Goal: Find specific page/section: Find specific page/section

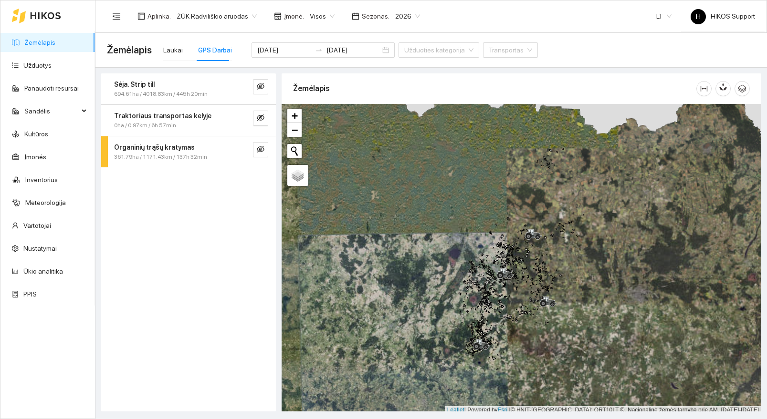
click at [219, 7] on div "Aplinka : ŽŪK Radviliškio aruodas Įmonė : Visos Sezonas : 2026" at bounding box center [266, 16] width 319 height 19
click at [217, 21] on span "ŽŪK Radviliškio aruodas" at bounding box center [217, 16] width 80 height 14
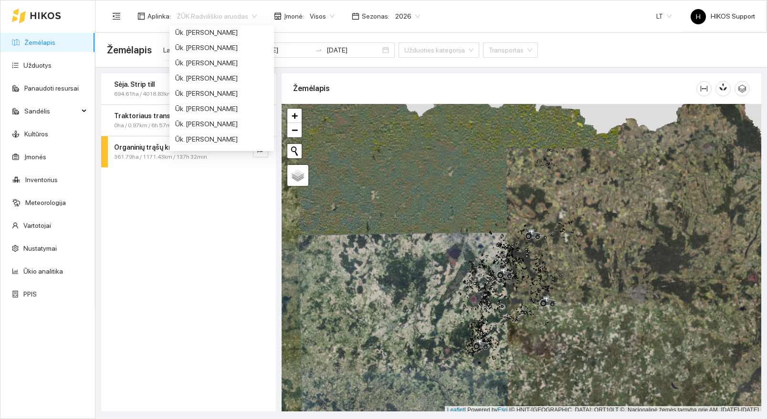
scroll to position [565, 0]
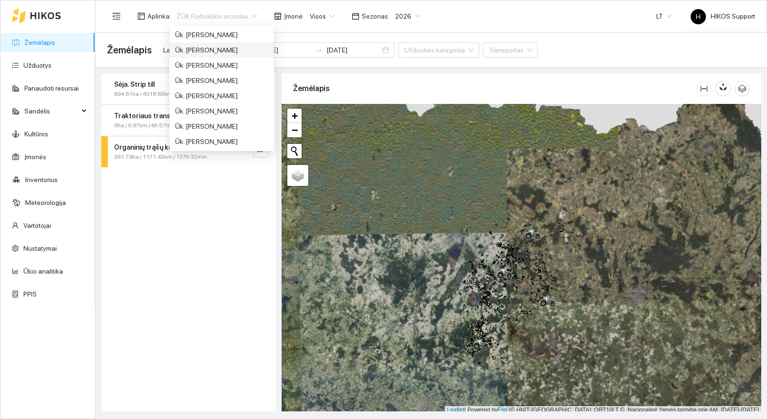
click at [222, 51] on div "Ūk. [PERSON_NAME]" at bounding box center [221, 50] width 93 height 10
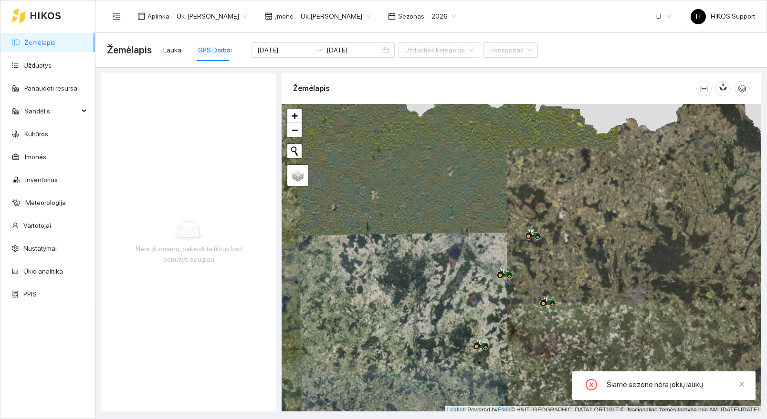
click at [39, 41] on link "Žemėlapis" at bounding box center [39, 43] width 31 height 8
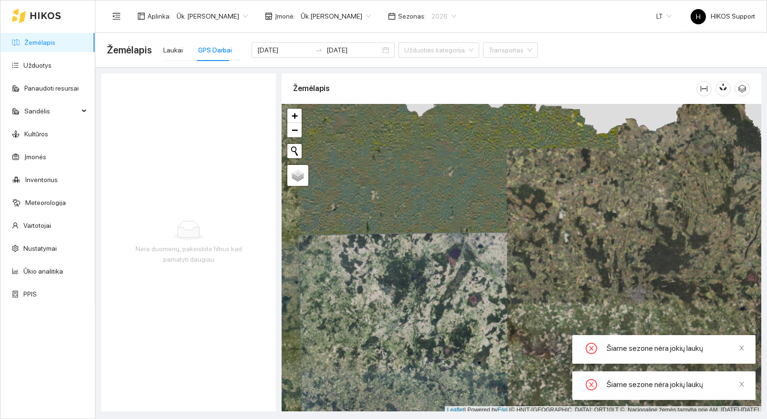
click at [449, 14] on span "2026" at bounding box center [443, 16] width 25 height 14
click at [436, 113] on div "2025" at bounding box center [439, 111] width 25 height 10
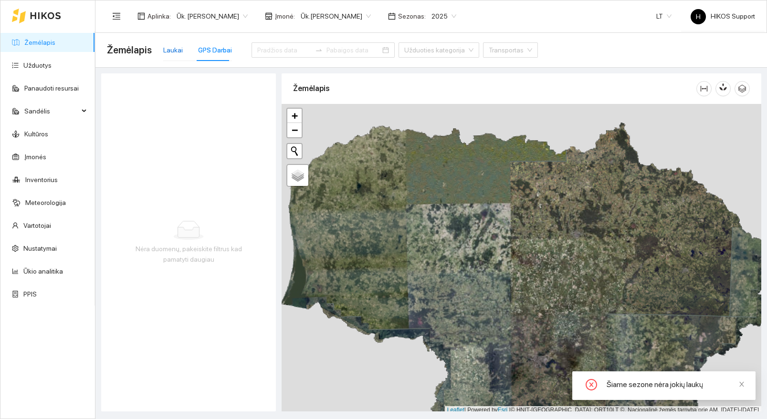
click at [170, 48] on div "Laukai" at bounding box center [173, 50] width 20 height 10
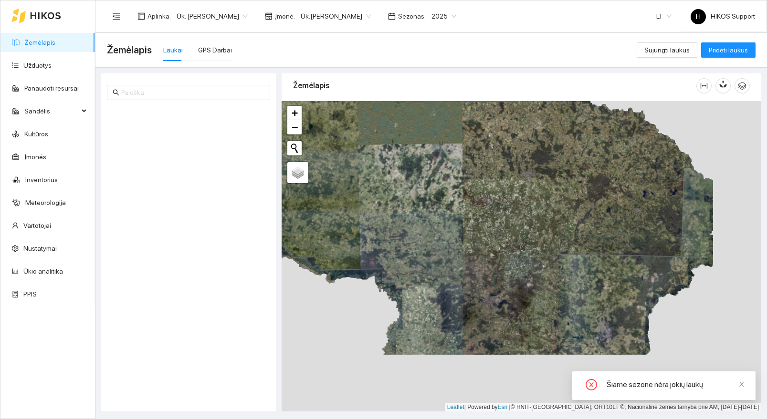
drag, startPoint x: 510, startPoint y: 271, endPoint x: 445, endPoint y: 195, distance: 99.9
click at [445, 195] on div "+ − Nieko nerasta. Bandykite dar kartą. Žemėlapis Palydovas Leaflet | Powered b…" at bounding box center [522, 256] width 480 height 311
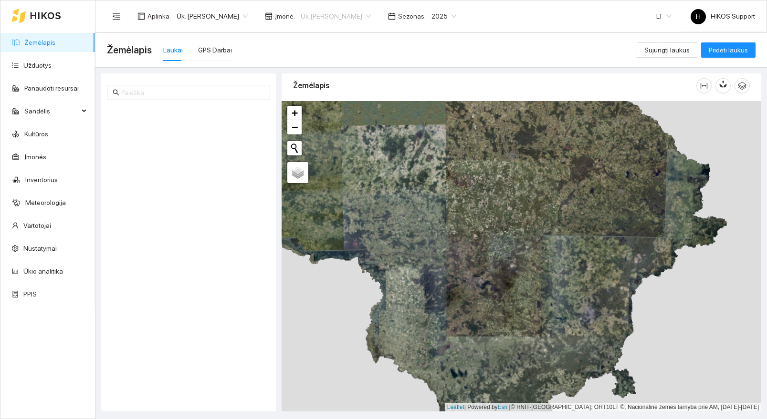
click at [361, 17] on span "Ūk.[PERSON_NAME]" at bounding box center [336, 16] width 70 height 14
click at [322, 32] on div "Visos" at bounding box center [334, 35] width 70 height 10
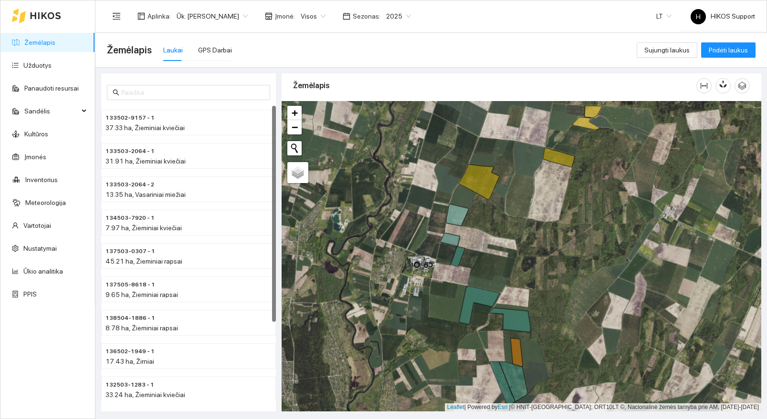
click at [395, 18] on span "2025" at bounding box center [398, 16] width 25 height 14
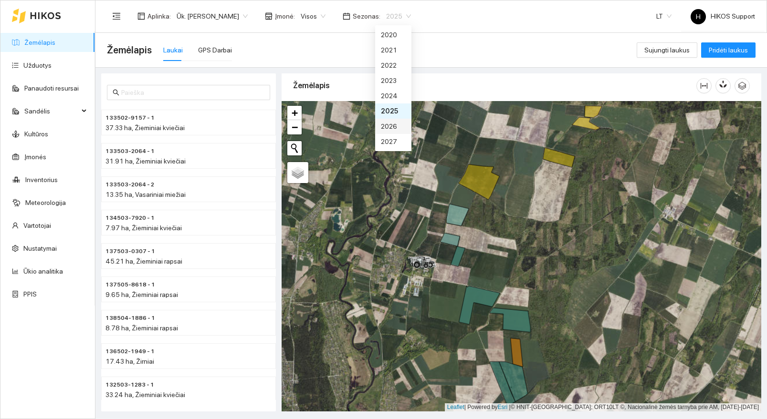
click at [391, 125] on div "2026" at bounding box center [393, 126] width 25 height 10
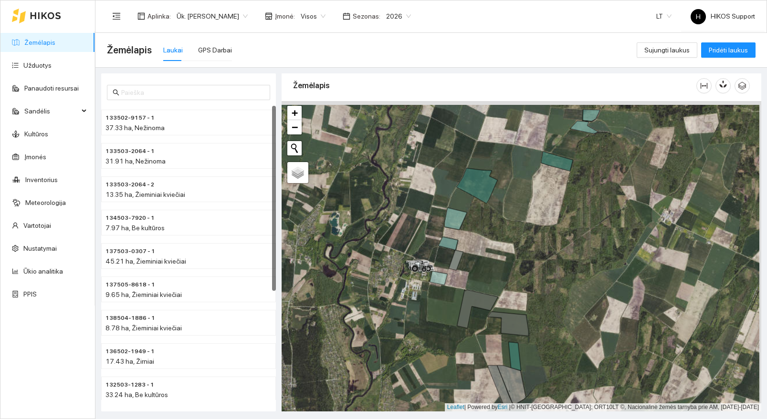
drag, startPoint x: 507, startPoint y: 210, endPoint x: 475, endPoint y: 220, distance: 34.0
click at [484, 220] on div at bounding box center [522, 256] width 480 height 311
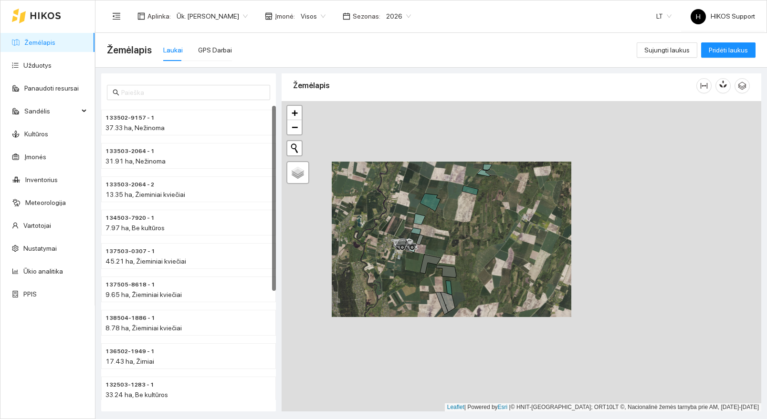
drag, startPoint x: 513, startPoint y: 266, endPoint x: 472, endPoint y: 249, distance: 44.5
click at [472, 249] on div at bounding box center [522, 256] width 480 height 311
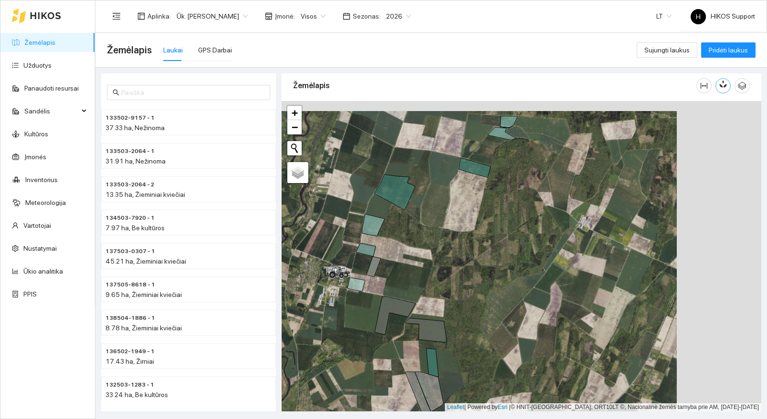
click at [721, 84] on icon "button" at bounding box center [721, 86] width 4 height 4
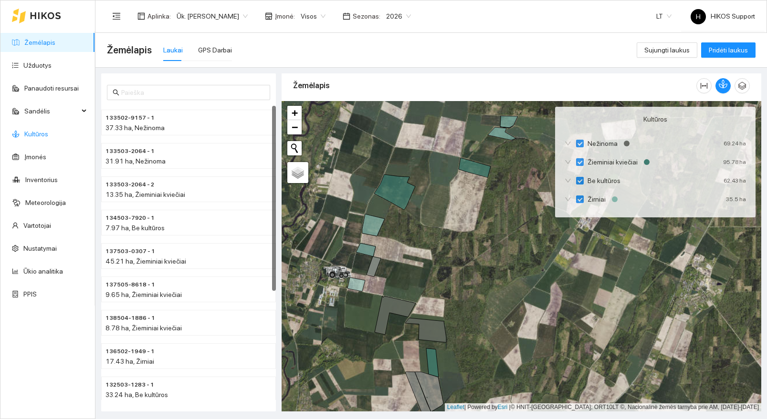
click at [35, 131] on link "Kultūros" at bounding box center [36, 134] width 24 height 8
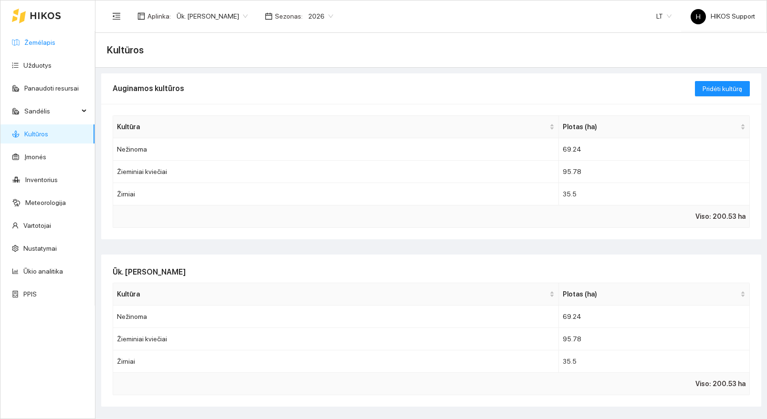
click at [46, 45] on link "Žemėlapis" at bounding box center [39, 43] width 31 height 8
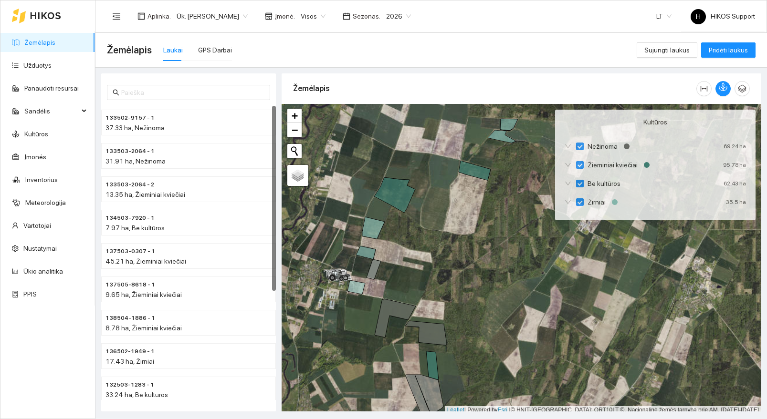
scroll to position [3, 0]
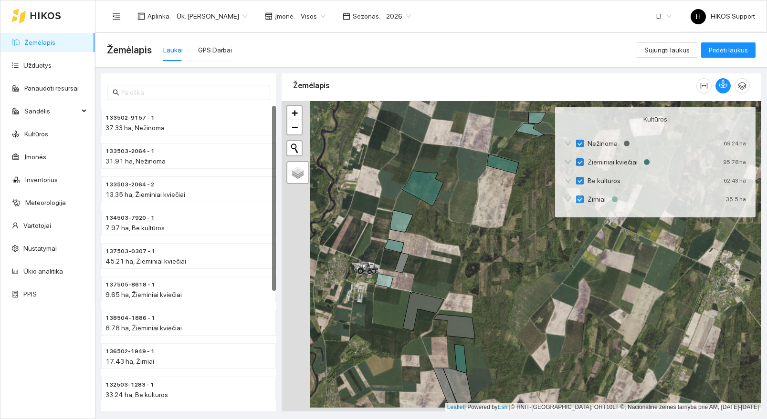
drag, startPoint x: 357, startPoint y: 311, endPoint x: 452, endPoint y: 304, distance: 95.2
click at [452, 304] on div at bounding box center [522, 256] width 480 height 311
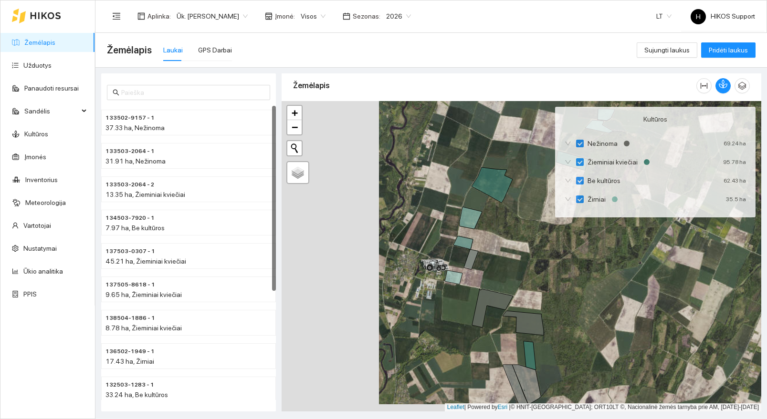
click at [447, 294] on div at bounding box center [522, 256] width 480 height 311
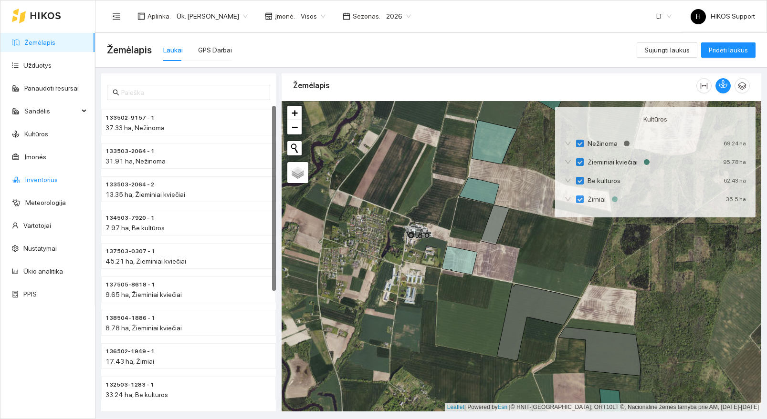
click at [46, 180] on link "Inventorius" at bounding box center [41, 180] width 32 height 8
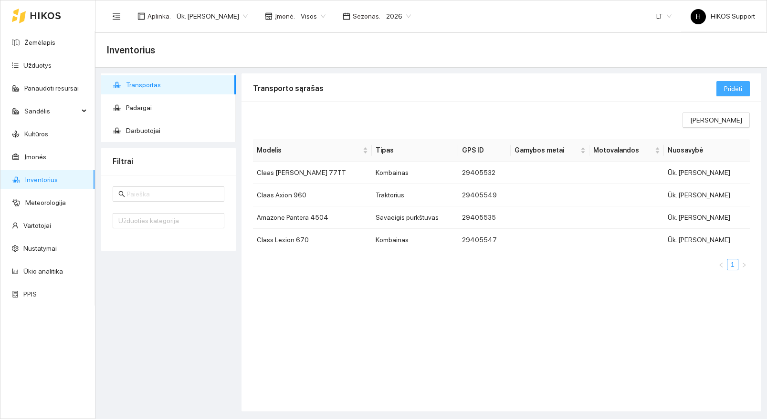
click at [740, 84] on span "Pridėti" at bounding box center [733, 89] width 18 height 10
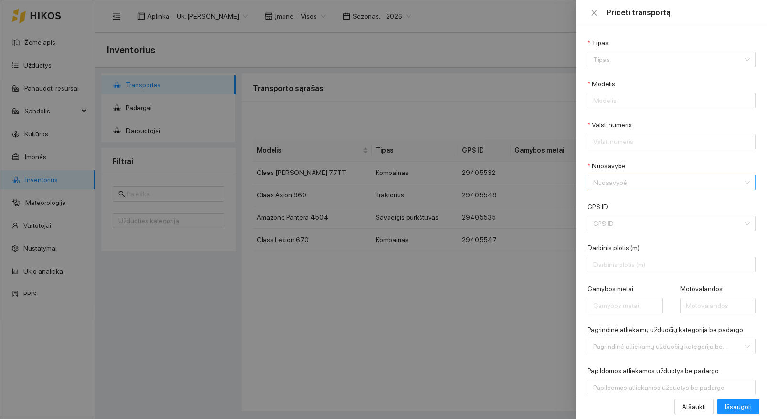
click at [614, 182] on input "Nuosavybė" at bounding box center [668, 183] width 150 height 14
click at [596, 245] on label "Darbinis plotis (m)" at bounding box center [613, 248] width 52 height 10
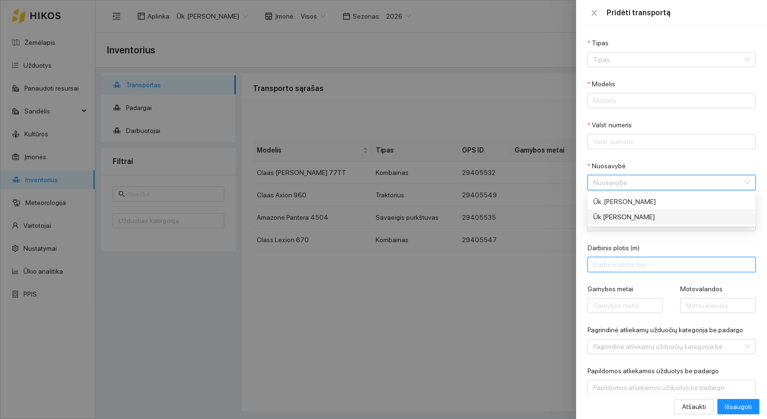
click at [596, 257] on input "Darbinis plotis (m)" at bounding box center [671, 264] width 168 height 15
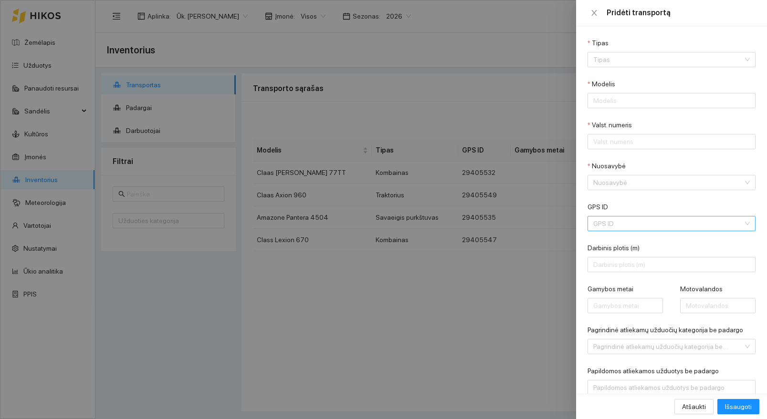
click at [616, 218] on input "GPS ID" at bounding box center [668, 224] width 150 height 14
click at [414, 115] on div at bounding box center [383, 209] width 767 height 419
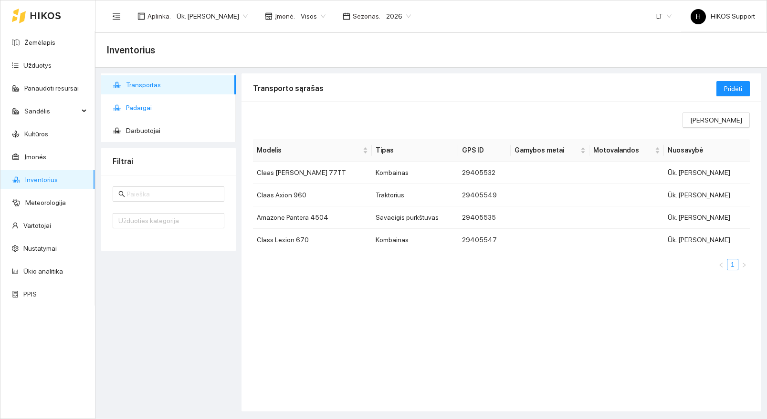
click at [146, 110] on span "Padargai" at bounding box center [177, 107] width 102 height 19
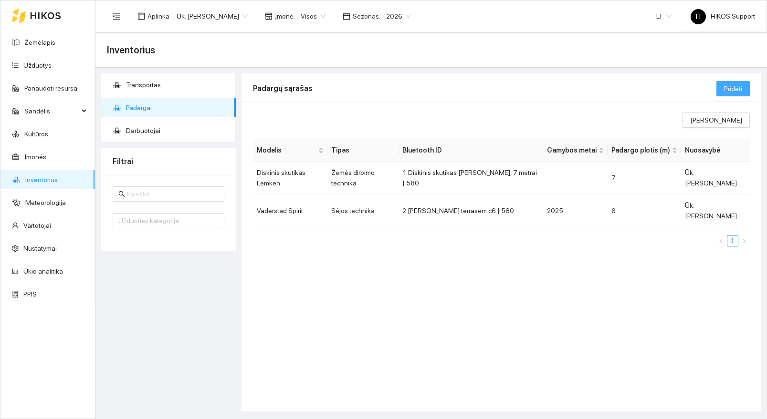
click at [735, 88] on span "Pridėti" at bounding box center [733, 89] width 18 height 10
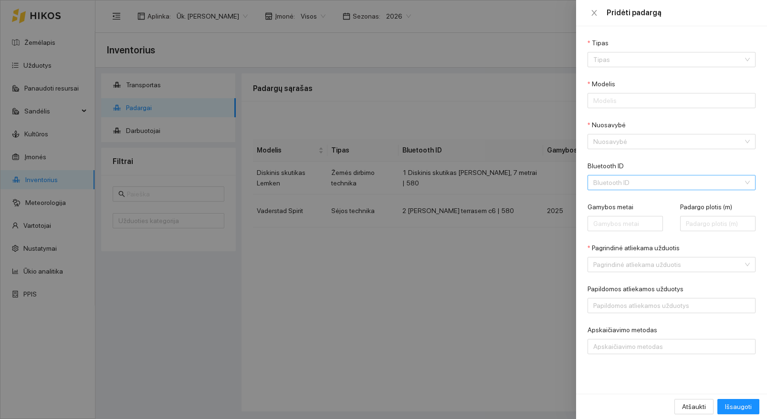
click at [637, 178] on input "Bluetooth ID" at bounding box center [668, 183] width 150 height 14
click at [514, 236] on div at bounding box center [383, 209] width 767 height 419
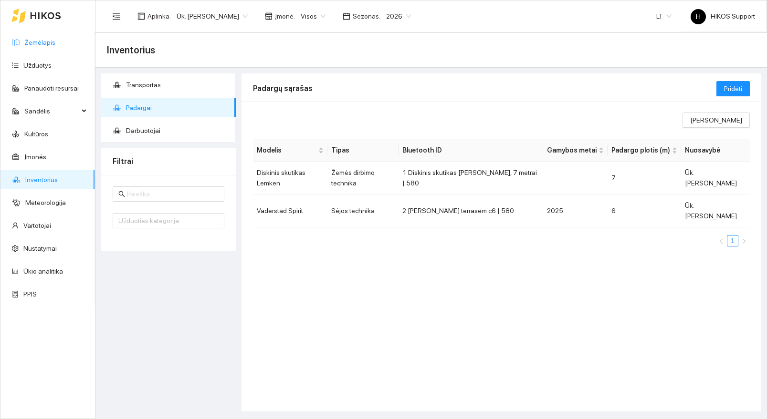
click at [41, 40] on link "Žemėlapis" at bounding box center [39, 43] width 31 height 8
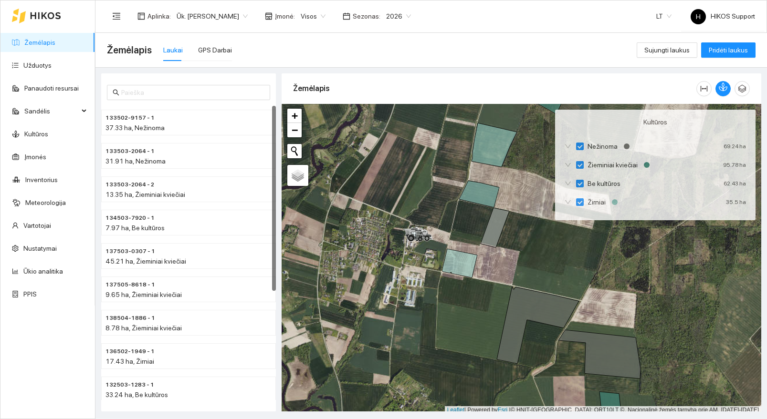
scroll to position [3, 0]
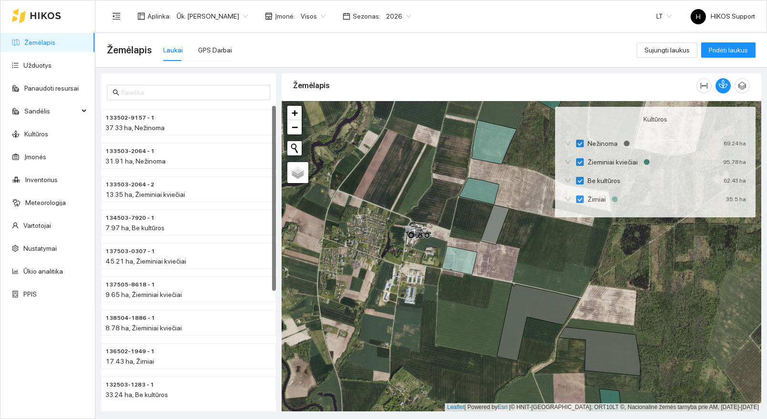
drag, startPoint x: 544, startPoint y: 242, endPoint x: 476, endPoint y: 249, distance: 67.6
click at [476, 249] on div at bounding box center [522, 256] width 480 height 311
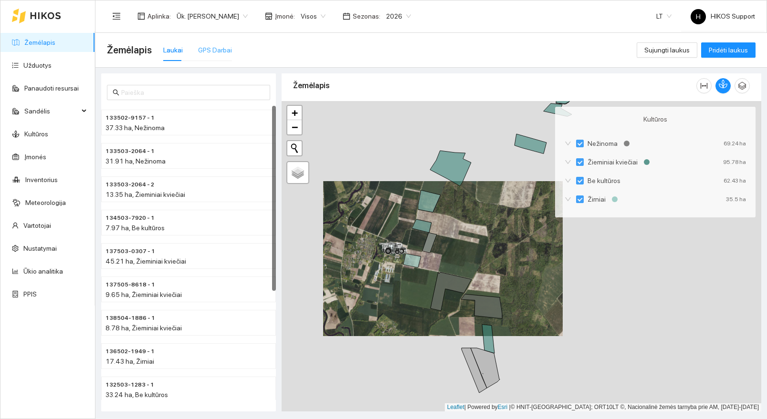
click at [209, 55] on div "GPS Darbai" at bounding box center [215, 50] width 34 height 22
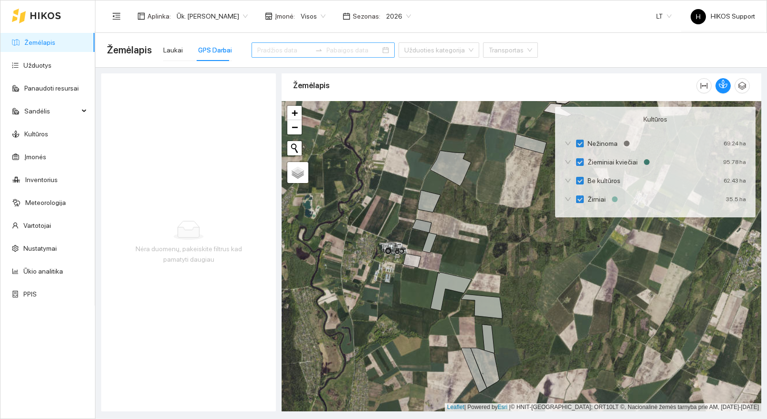
click at [263, 46] on input at bounding box center [284, 50] width 54 height 10
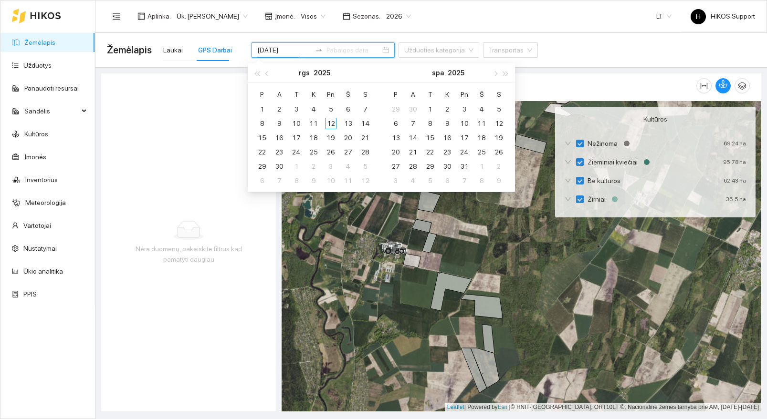
type input "[DATE]"
click at [264, 125] on div "8" at bounding box center [261, 123] width 11 height 11
type input "[DATE]"
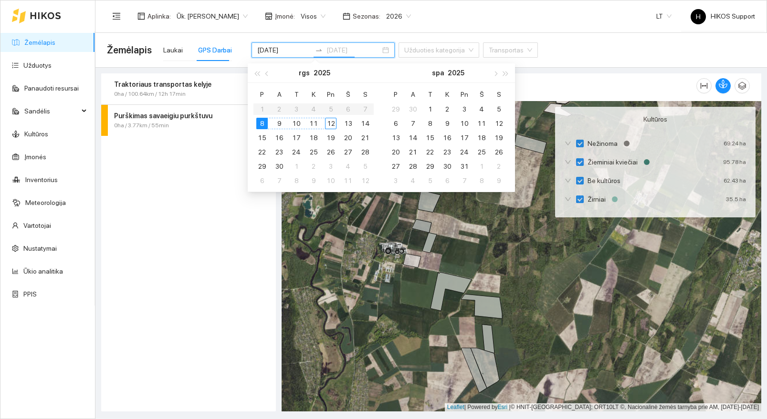
click at [328, 125] on div "12" at bounding box center [330, 123] width 11 height 11
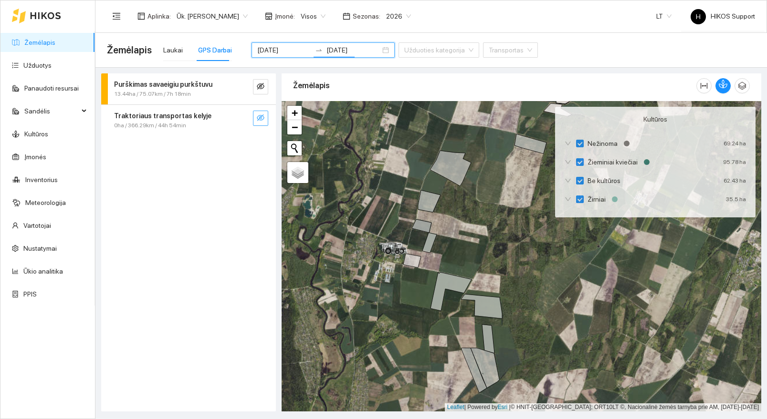
click at [262, 118] on icon "eye-invisible" at bounding box center [261, 118] width 8 height 8
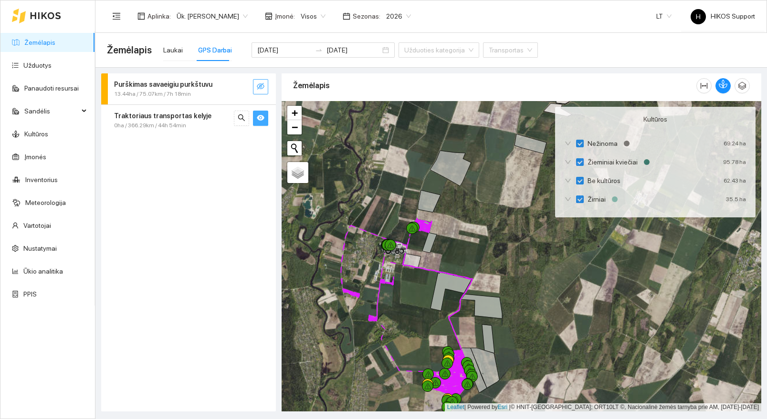
click at [263, 89] on icon "eye-invisible" at bounding box center [261, 87] width 8 height 8
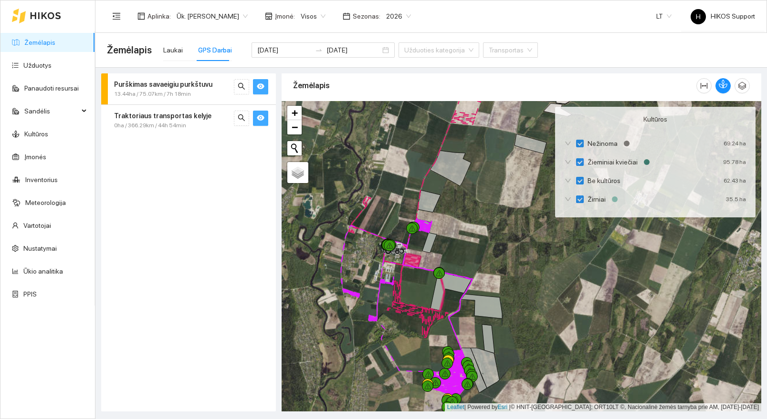
click at [490, 272] on div at bounding box center [522, 256] width 480 height 311
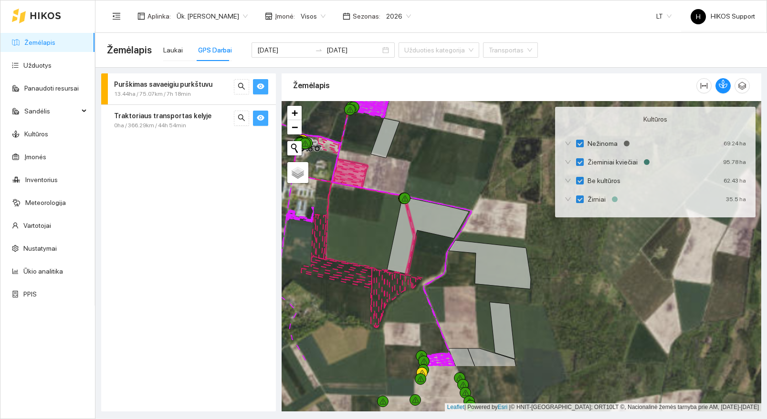
drag, startPoint x: 457, startPoint y: 356, endPoint x: 491, endPoint y: 163, distance: 196.1
click at [491, 163] on div at bounding box center [522, 256] width 480 height 311
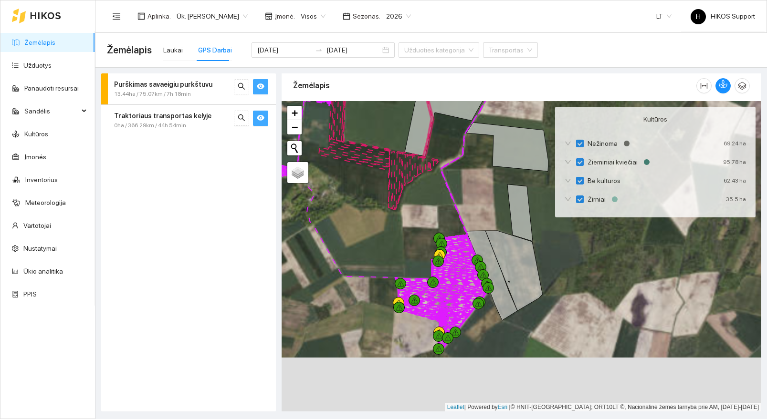
click at [409, 259] on div at bounding box center [522, 256] width 480 height 311
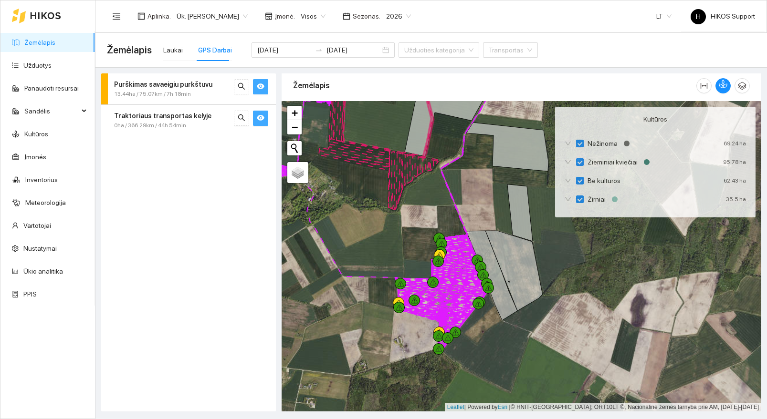
click at [409, 259] on div at bounding box center [522, 256] width 480 height 311
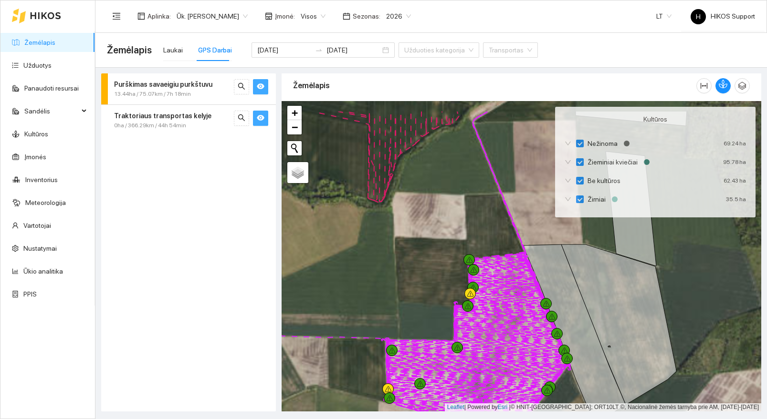
drag, startPoint x: 390, startPoint y: 196, endPoint x: 392, endPoint y: 269, distance: 73.0
click at [392, 269] on div at bounding box center [522, 256] width 480 height 311
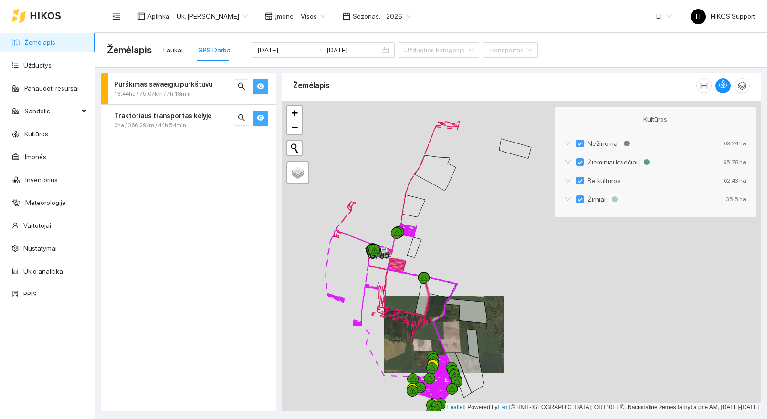
drag, startPoint x: 430, startPoint y: 179, endPoint x: 450, endPoint y: 262, distance: 85.7
click at [450, 262] on div at bounding box center [522, 256] width 480 height 311
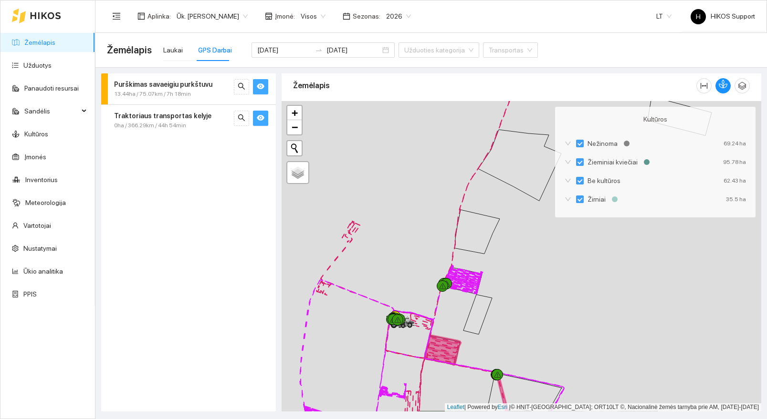
drag, startPoint x: 436, startPoint y: 174, endPoint x: 364, endPoint y: 271, distance: 120.8
click at [364, 271] on div at bounding box center [522, 256] width 480 height 311
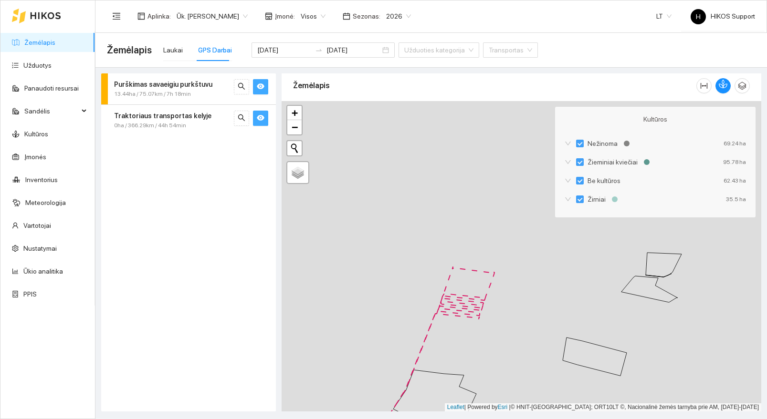
drag, startPoint x: 524, startPoint y: 359, endPoint x: 462, endPoint y: 238, distance: 136.2
click at [462, 238] on div at bounding box center [522, 256] width 480 height 311
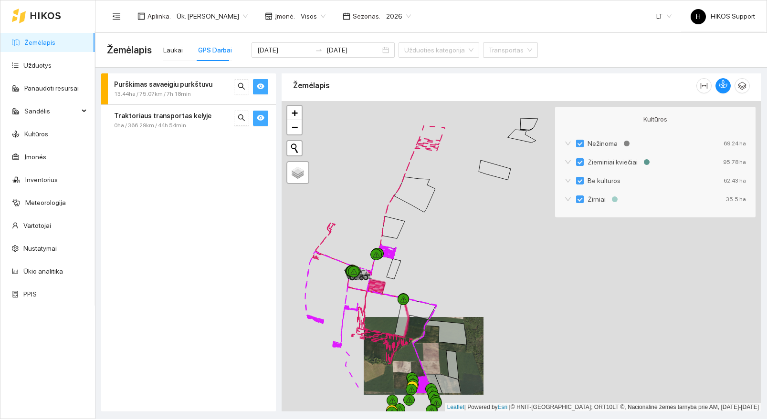
drag, startPoint x: 480, startPoint y: 328, endPoint x: 485, endPoint y: 201, distance: 127.1
click at [485, 201] on div at bounding box center [522, 256] width 480 height 311
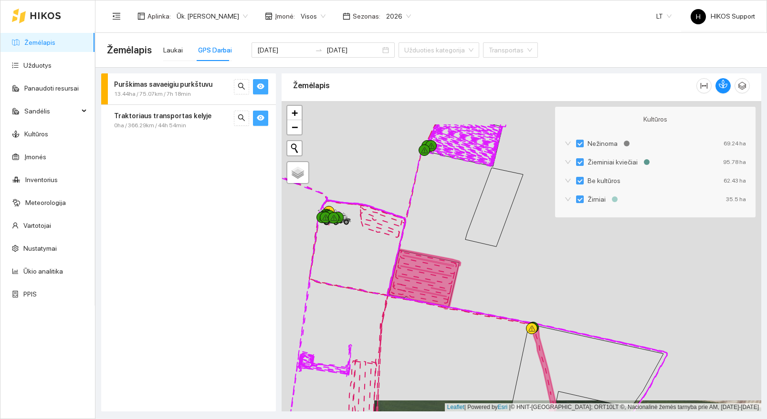
drag, startPoint x: 371, startPoint y: 172, endPoint x: 371, endPoint y: 231, distance: 59.2
click at [371, 231] on div at bounding box center [522, 256] width 480 height 311
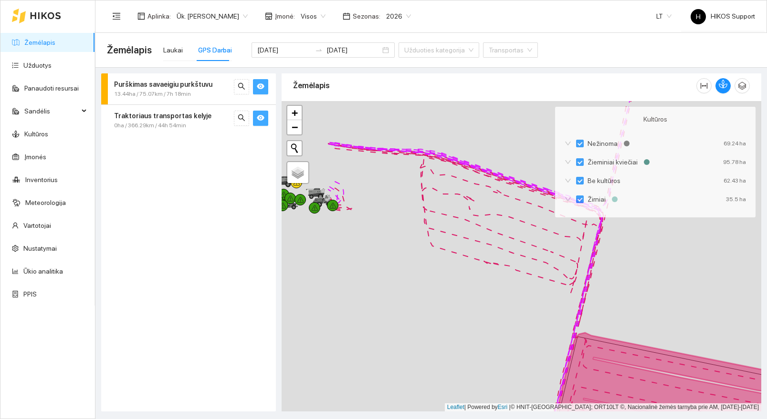
drag, startPoint x: 330, startPoint y: 244, endPoint x: 485, endPoint y: 265, distance: 157.0
click at [485, 265] on div at bounding box center [522, 256] width 480 height 311
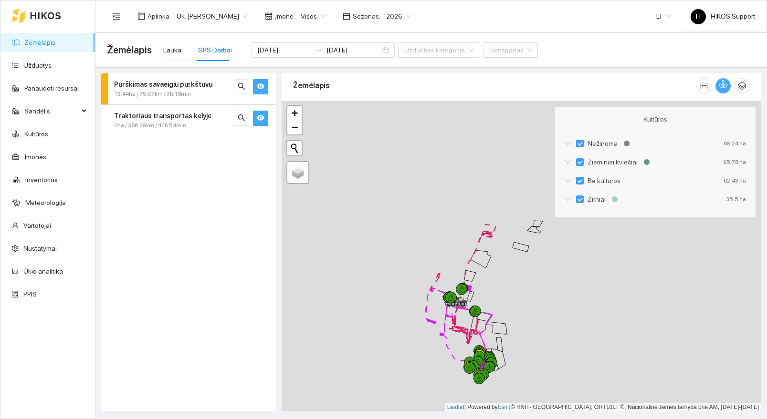
click at [723, 93] on button "button" at bounding box center [722, 85] width 15 height 15
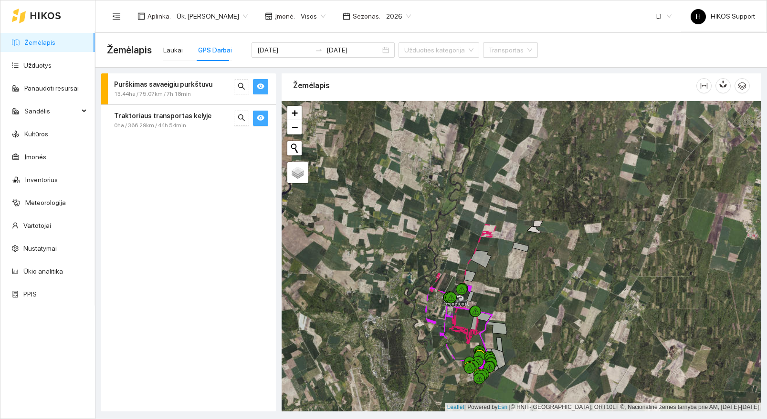
click at [40, 44] on link "Žemėlapis" at bounding box center [39, 43] width 31 height 8
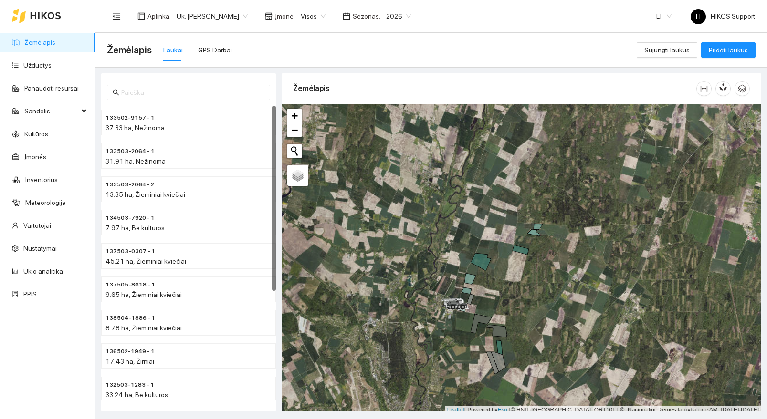
scroll to position [3, 0]
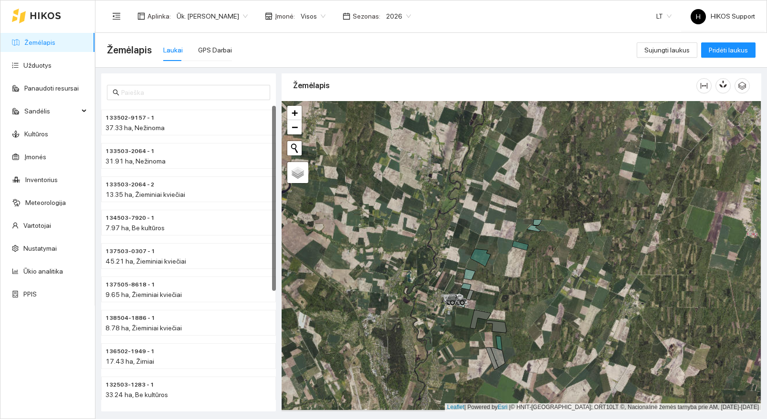
drag, startPoint x: 568, startPoint y: 335, endPoint x: 564, endPoint y: 249, distance: 86.0
click at [564, 249] on div at bounding box center [522, 256] width 480 height 311
